Goal: Transaction & Acquisition: Obtain resource

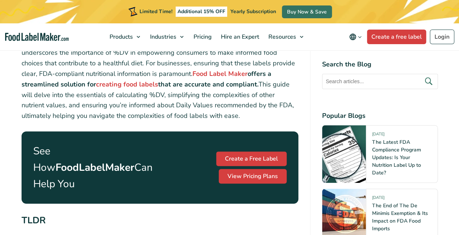
scroll to position [328, 0]
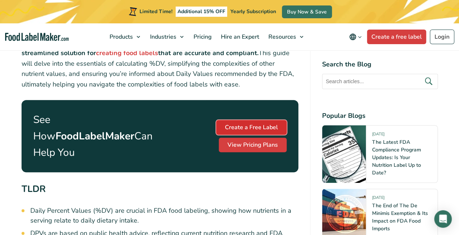
click at [233, 125] on link "Create a Free Label" at bounding box center [251, 127] width 70 height 15
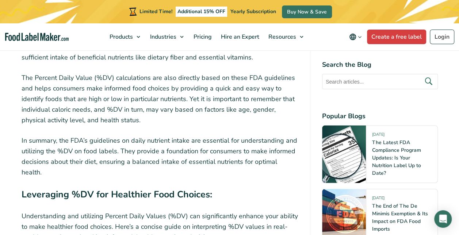
scroll to position [3357, 0]
